Goal: Use online tool/utility: Utilize a website feature to perform a specific function

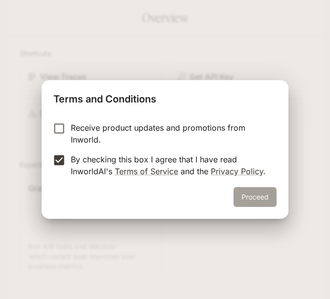
click at [254, 195] on button "Proceed" at bounding box center [255, 197] width 43 height 20
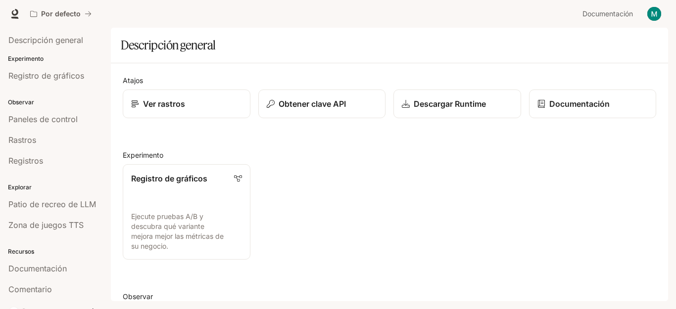
click at [330, 227] on div "Registro de gráficos Ejecute pruebas A/B y descubra qué variante mejora mejor l…" at bounding box center [386, 207] width 542 height 103
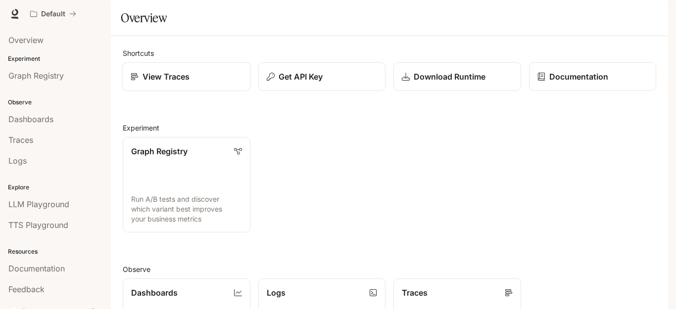
click at [142, 83] on div "View Traces" at bounding box center [187, 77] width 112 height 12
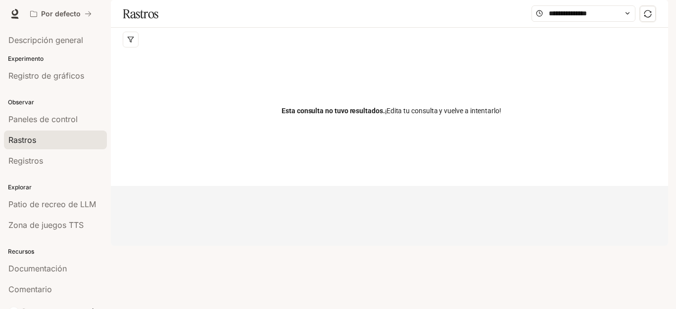
click at [64, 184] on p "Explorar" at bounding box center [55, 187] width 111 height 9
click at [45, 125] on span "Paneles de control" at bounding box center [42, 119] width 69 height 12
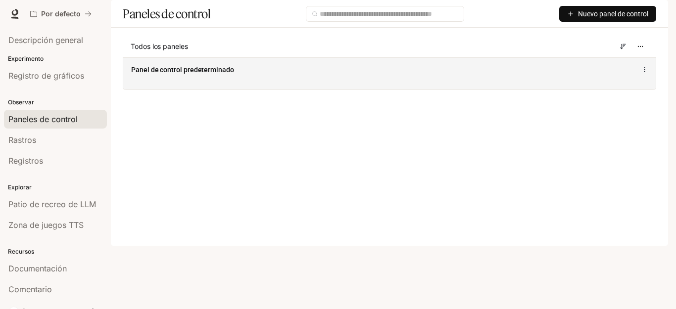
click at [158, 76] on div "Panel de control predeterminado" at bounding box center [389, 70] width 517 height 12
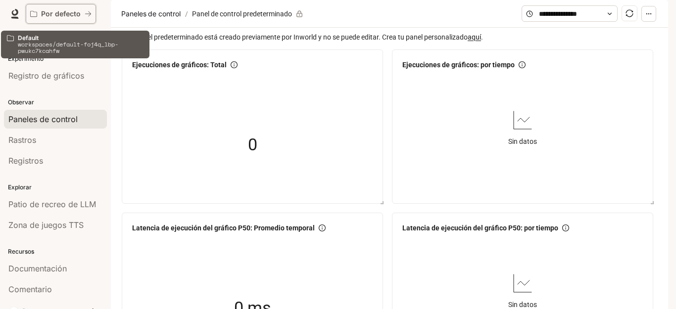
click at [33, 16] on icon "Todos los espacios de trabajo" at bounding box center [33, 13] width 7 height 7
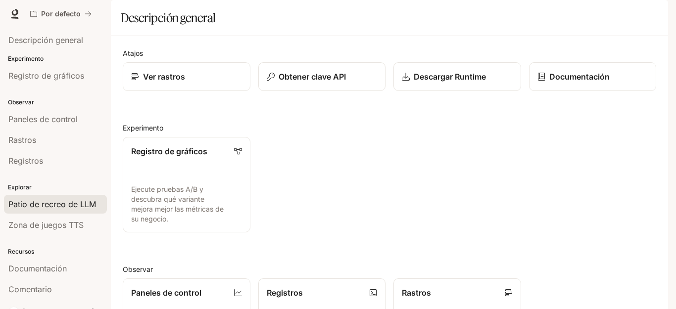
click at [46, 204] on font "Patio de recreo de LLM" at bounding box center [52, 205] width 88 height 10
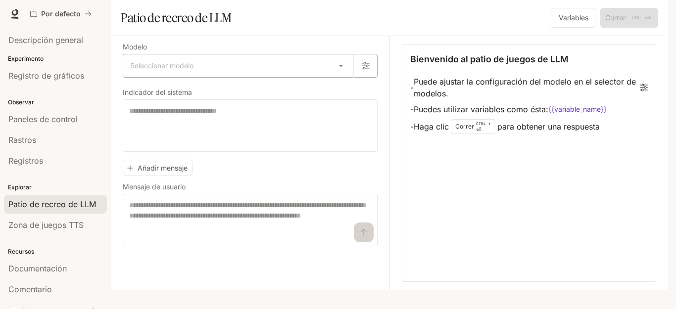
click at [188, 98] on body "Saltar al contenido principal Por defecto Documentación Documentación Portal De…" at bounding box center [338, 154] width 676 height 309
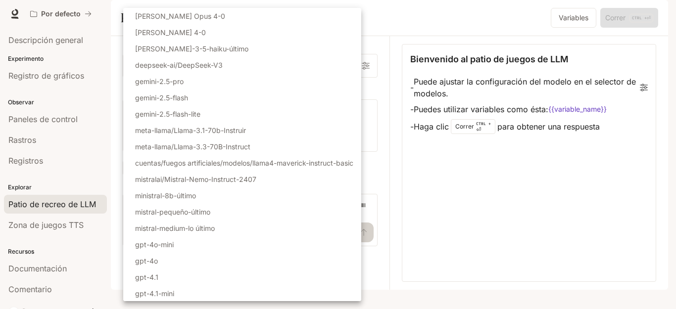
click at [422, 40] on div at bounding box center [338, 154] width 676 height 309
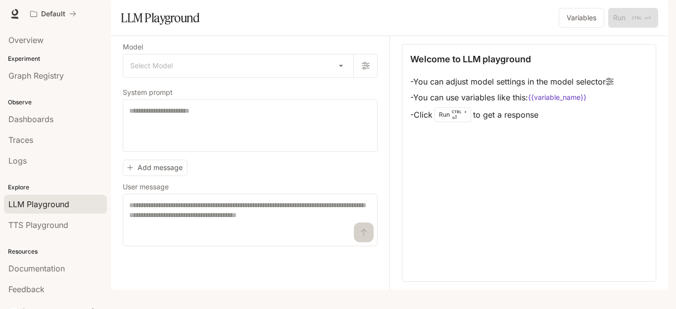
click at [234, 17] on div "Default" at bounding box center [303, 14] width 554 height 20
click at [247, 85] on body "Skip to main content Default Documentation Documentation Portal Overview Experi…" at bounding box center [338, 154] width 676 height 309
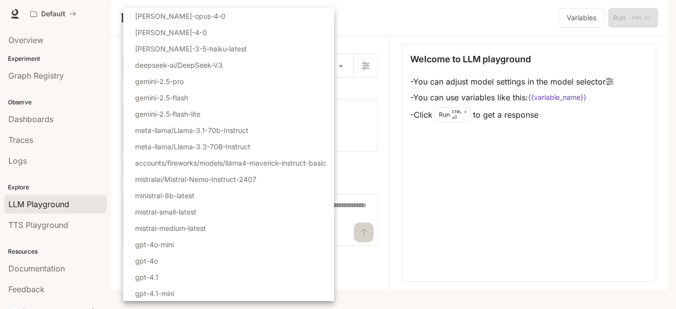
click at [416, 154] on div at bounding box center [338, 154] width 676 height 309
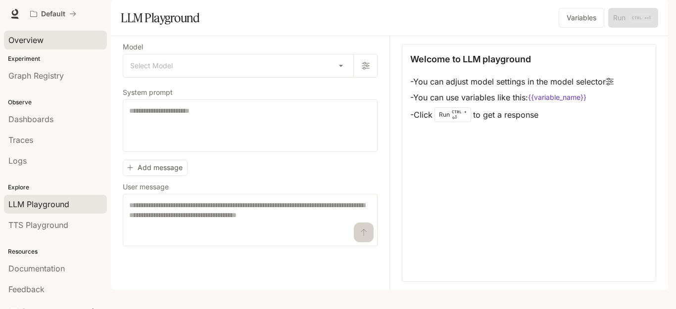
click at [28, 42] on span "Overview" at bounding box center [25, 40] width 35 height 12
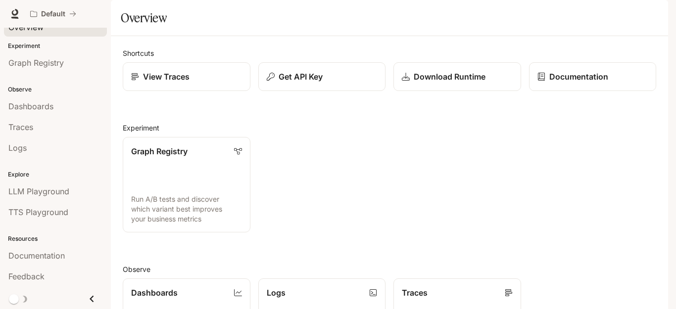
scroll to position [251, 0]
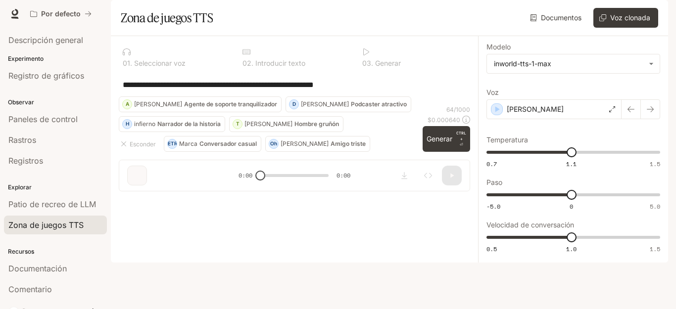
click at [363, 91] on textarea "**********" at bounding box center [295, 84] width 344 height 11
click at [407, 97] on div "**********" at bounding box center [294, 85] width 351 height 24
drag, startPoint x: 412, startPoint y: 115, endPoint x: 218, endPoint y: 119, distance: 194.1
click at [115, 117] on div "**********" at bounding box center [294, 117] width 367 height 163
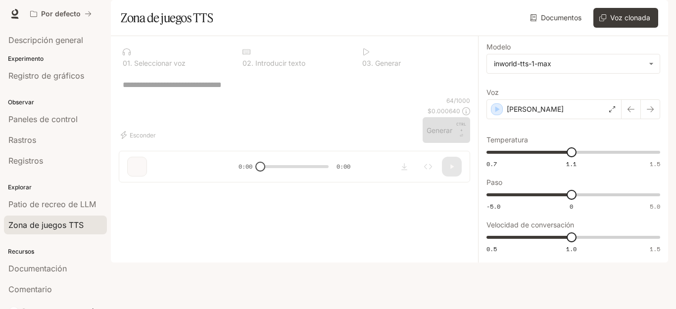
click at [225, 97] on div "* ​" at bounding box center [294, 85] width 351 height 24
click at [234, 97] on div "* ​" at bounding box center [295, 85] width 344 height 24
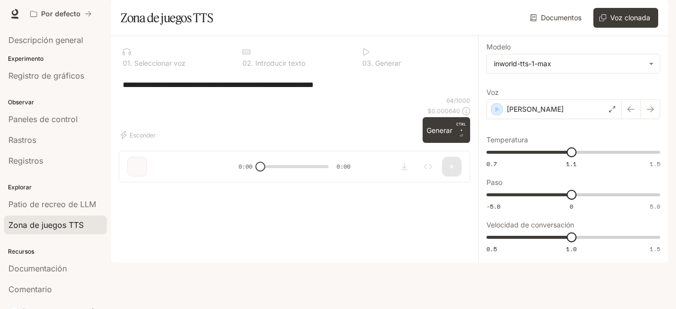
type textarea "**********"
click at [158, 97] on div "**********" at bounding box center [294, 85] width 351 height 24
click at [430, 135] on font "Generar" at bounding box center [440, 130] width 26 height 8
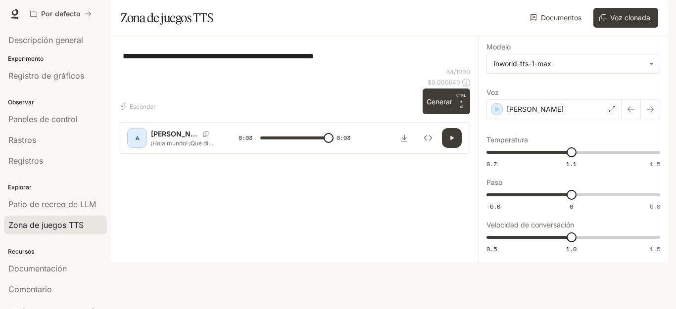
type input "*"
click at [563, 93] on body "**********" at bounding box center [338, 154] width 676 height 309
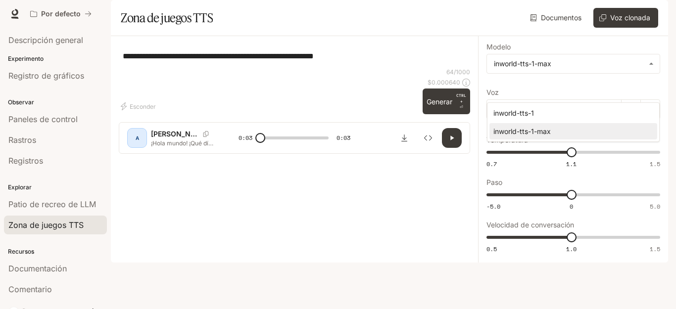
click at [562, 93] on div at bounding box center [338, 154] width 676 height 309
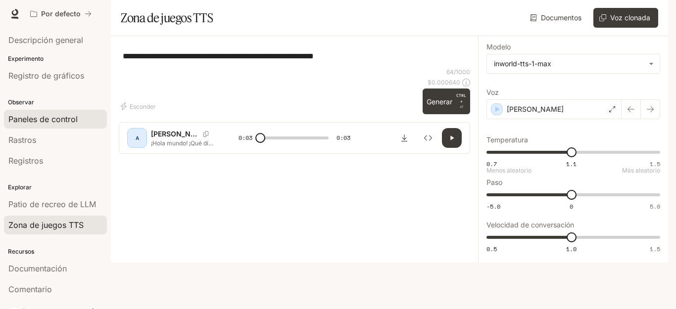
click at [47, 120] on font "Paneles de control" at bounding box center [42, 119] width 69 height 10
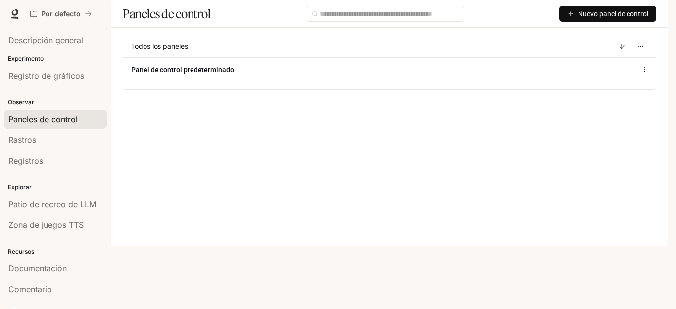
click at [382, 105] on main "Paneles de control Nuevo panel de control Todos los paneles Panel de control pr…" at bounding box center [389, 52] width 557 height 105
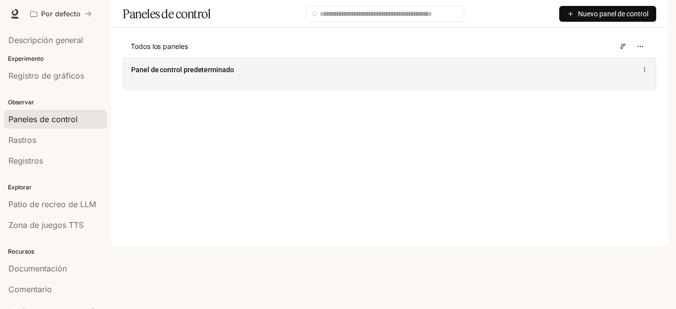
click at [413, 90] on div "Panel de control predeterminado" at bounding box center [389, 73] width 533 height 32
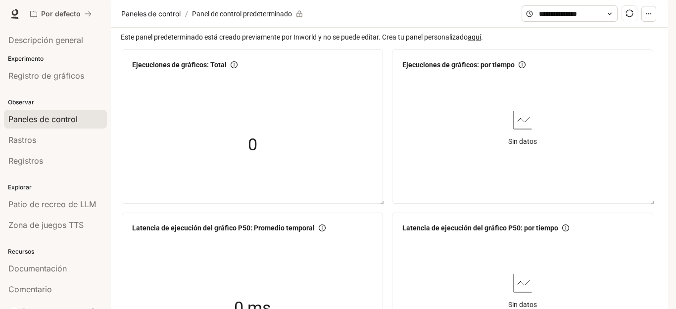
scroll to position [13, 0]
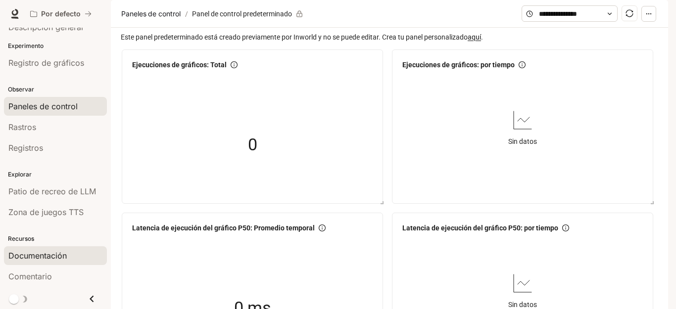
click at [54, 262] on link "Documentación" at bounding box center [55, 256] width 103 height 19
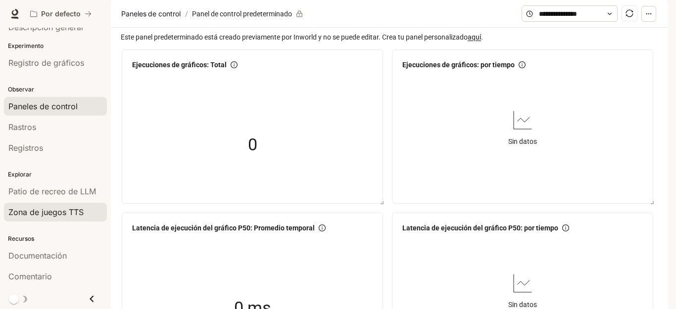
click at [35, 215] on font "Zona de juegos TTS" at bounding box center [45, 212] width 75 height 10
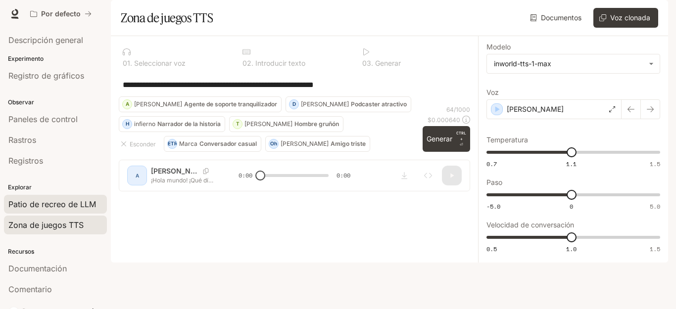
click at [41, 204] on font "Patio de recreo de LLM" at bounding box center [52, 205] width 88 height 10
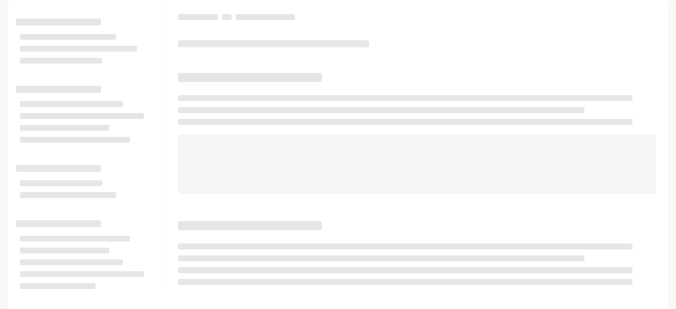
click at [600, 13] on span "Documentation" at bounding box center [610, 14] width 52 height 12
